Goal: Find specific page/section: Find specific page/section

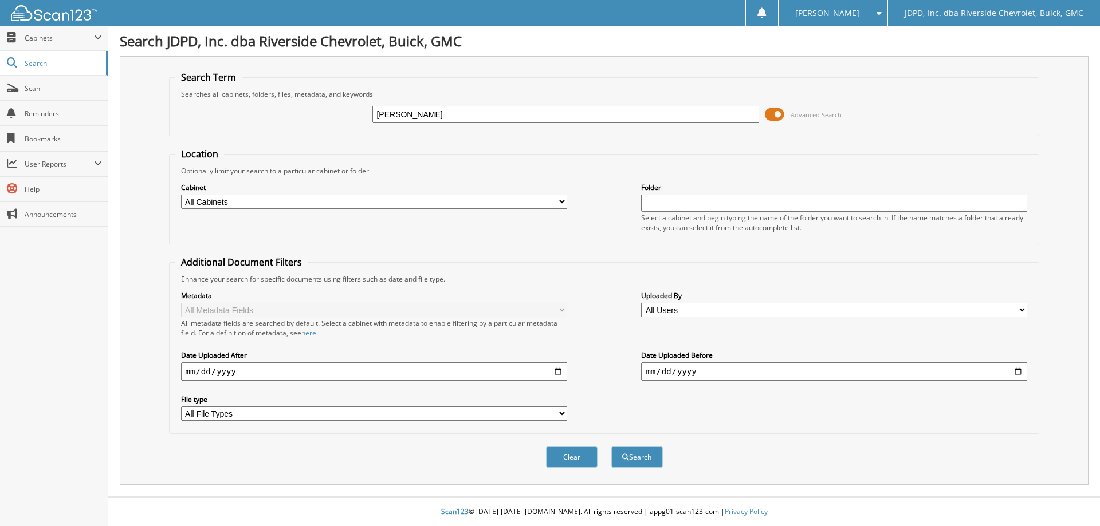
type input "[PERSON_NAME]"
click at [510, 200] on select "All Cabinets ACCOUNTS PAYABLE AFTERMARKET PRODUCT SALES AUCTION PURCHASES CAR D…" at bounding box center [374, 202] width 386 height 14
select select "31343"
click at [181, 195] on select "All Cabinets ACCOUNTS PAYABLE AFTERMARKET PRODUCT SALES AUCTION PURCHASES CAR D…" at bounding box center [374, 202] width 386 height 14
click at [651, 451] on button "Search" at bounding box center [637, 457] width 52 height 21
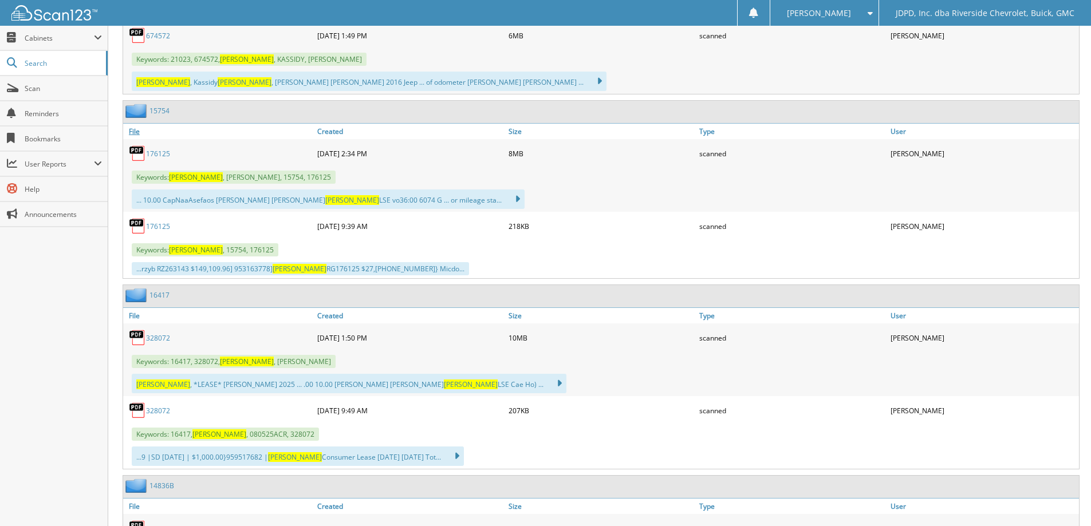
scroll to position [802, 0]
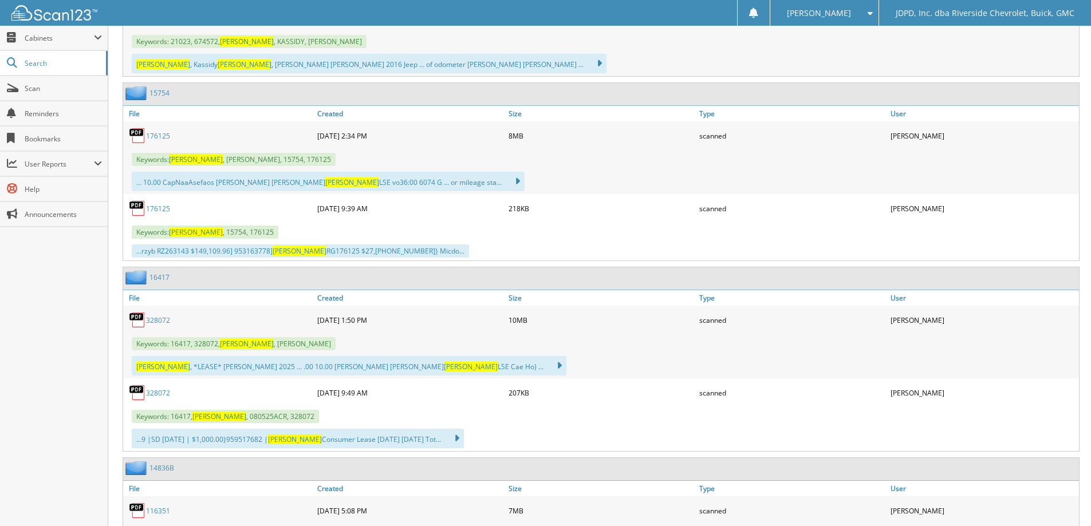
click at [149, 318] on link "328072" at bounding box center [158, 321] width 24 height 10
